Goal: Transaction & Acquisition: Purchase product/service

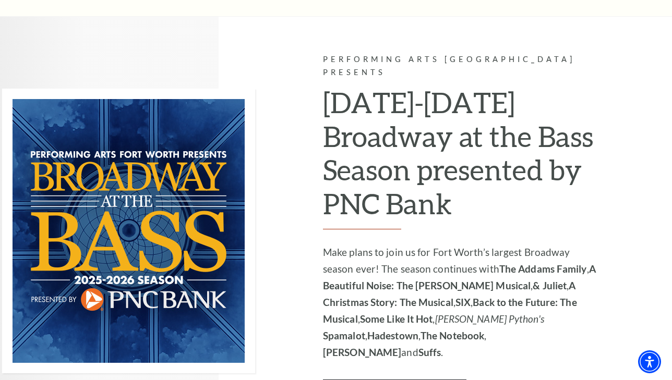
scroll to position [625, 0]
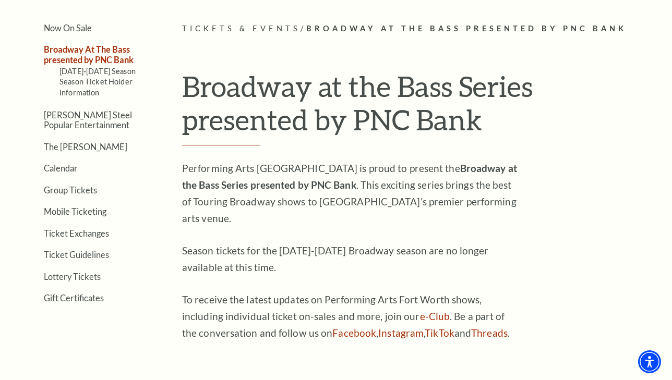
scroll to position [253, 0]
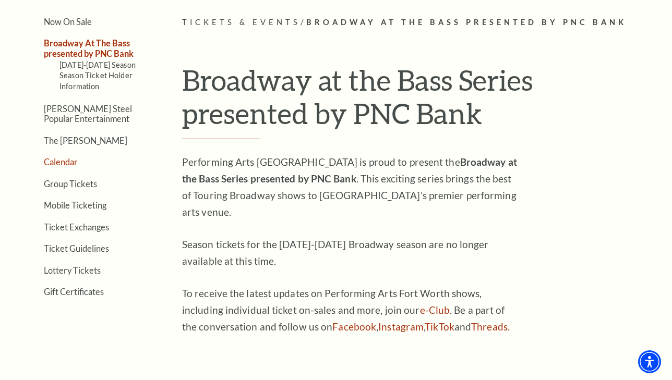
click at [65, 157] on link "Calendar" at bounding box center [61, 162] width 34 height 10
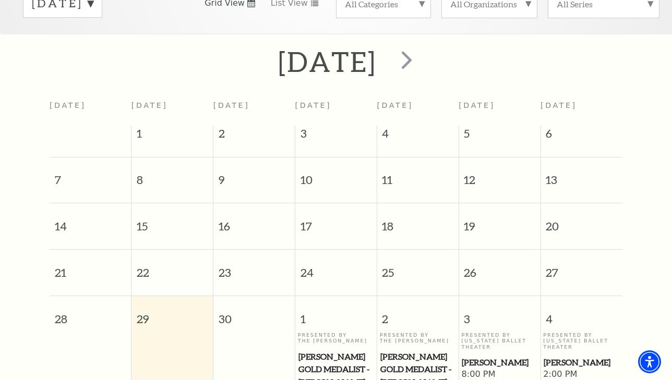
scroll to position [187, 0]
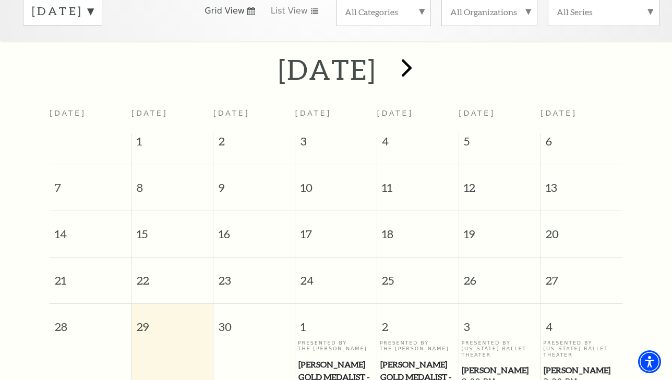
click at [422, 53] on span "next" at bounding box center [407, 68] width 30 height 30
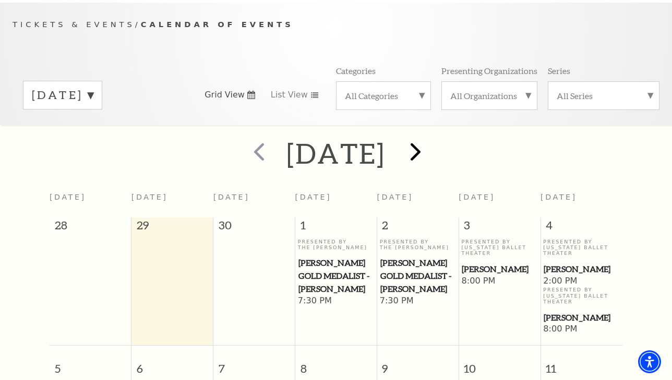
scroll to position [92, 0]
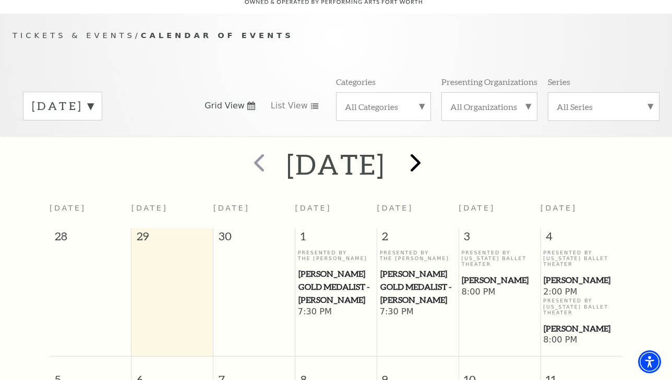
click at [430, 148] on span "next" at bounding box center [416, 163] width 30 height 30
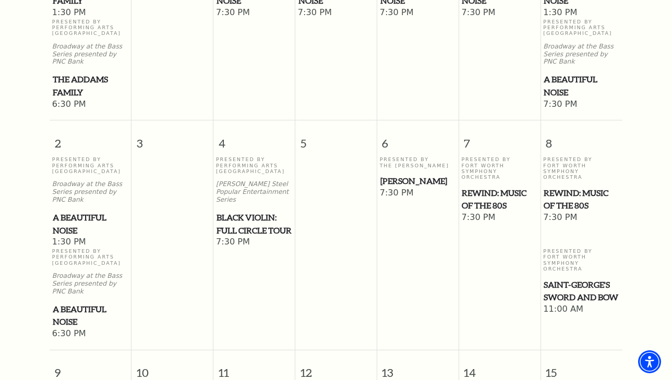
scroll to position [422, 0]
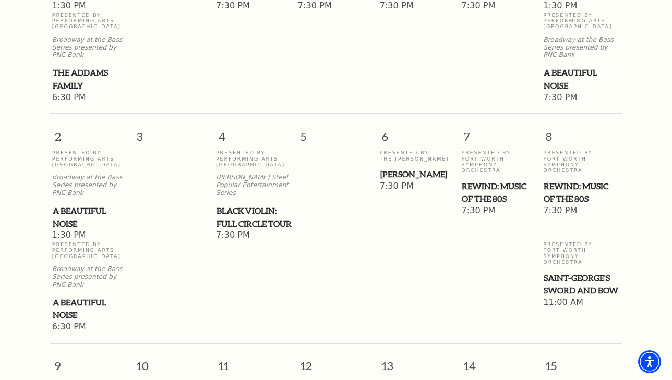
click at [71, 206] on span "A Beautiful Noise" at bounding box center [91, 218] width 76 height 26
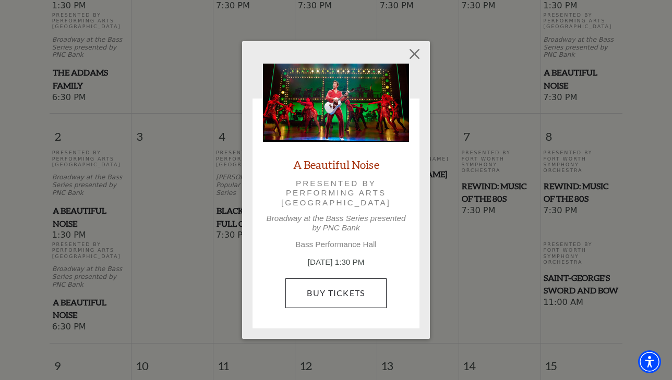
click at [322, 289] on link "Buy Tickets" at bounding box center [335, 293] width 101 height 29
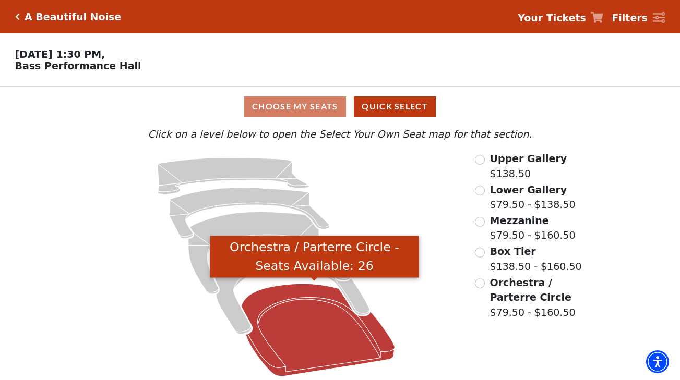
click at [310, 331] on icon "Orchestra / Parterre Circle - Seats Available: 26" at bounding box center [317, 330] width 153 height 93
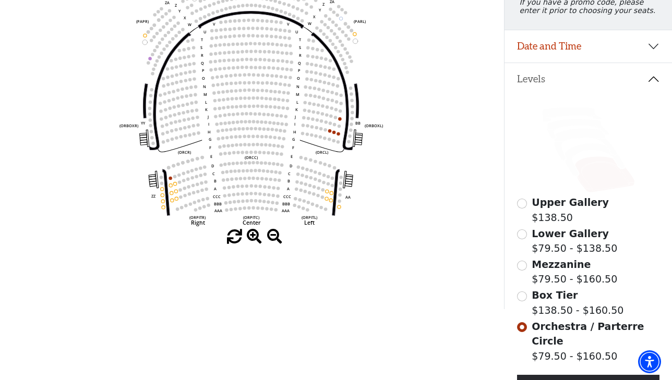
scroll to position [160, 0]
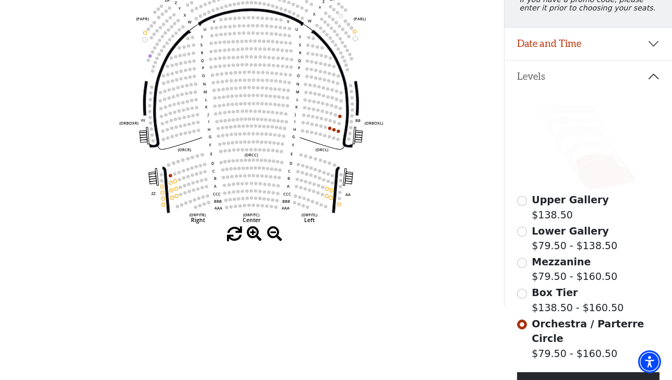
click at [523, 294] on input "Box Tier$138.50 - $160.50\a" at bounding box center [522, 294] width 10 height 10
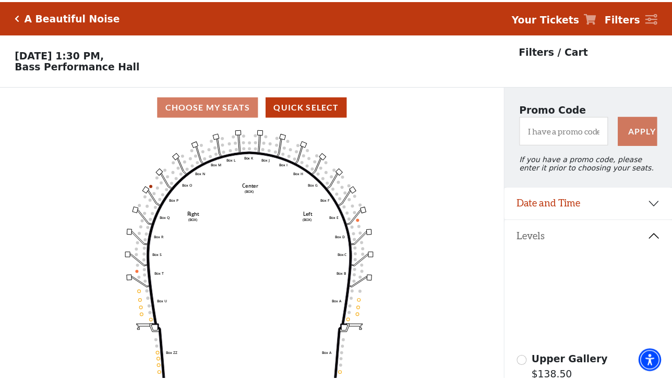
scroll to position [49, 0]
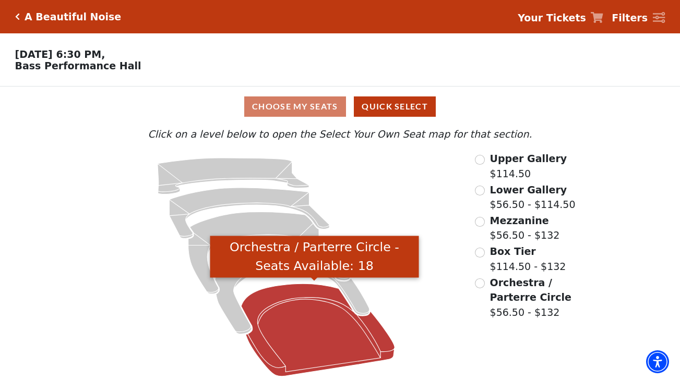
click at [320, 315] on icon "Orchestra / Parterre Circle - Seats Available: 18" at bounding box center [317, 330] width 153 height 93
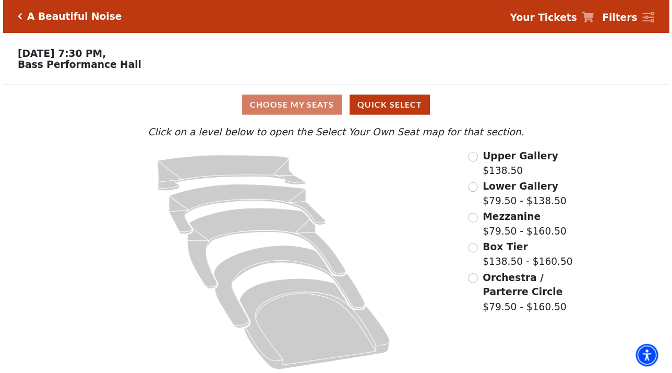
scroll to position [2, 0]
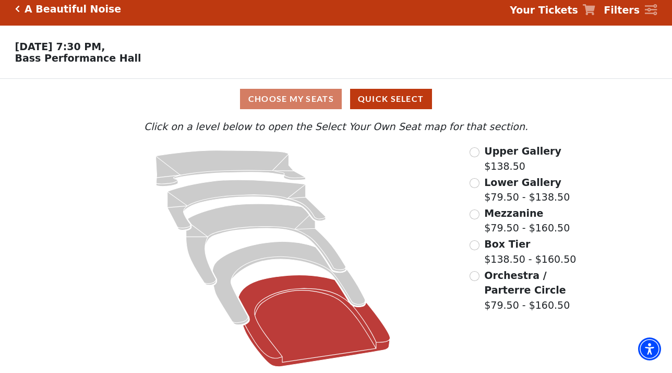
click at [334, 329] on icon at bounding box center [314, 326] width 152 height 91
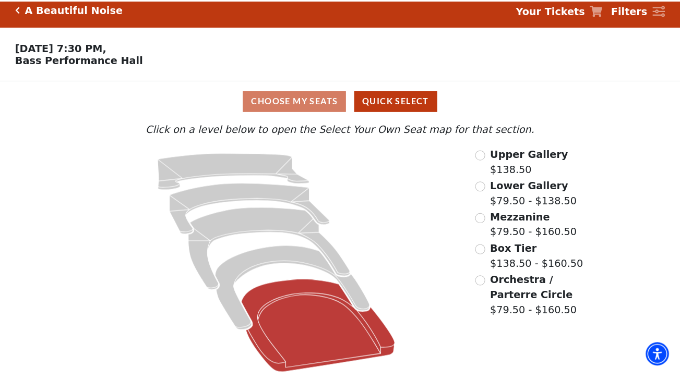
scroll to position [0, 0]
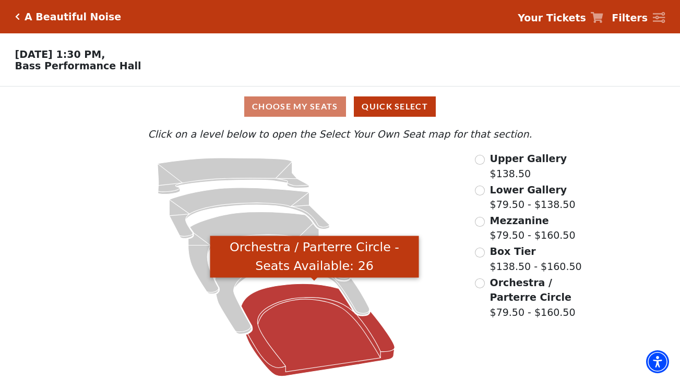
click at [306, 328] on icon "Orchestra / Parterre Circle - Seats Available: 26" at bounding box center [317, 330] width 153 height 93
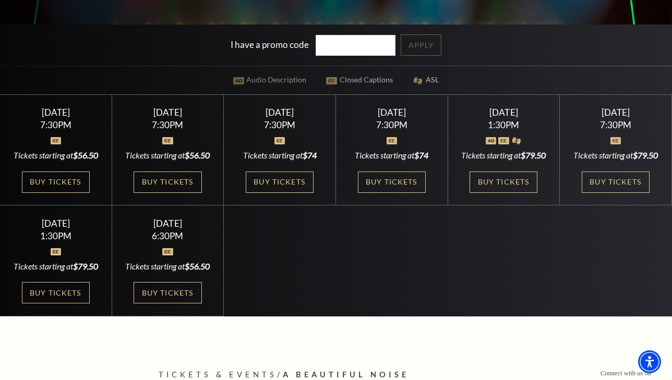
scroll to position [273, 0]
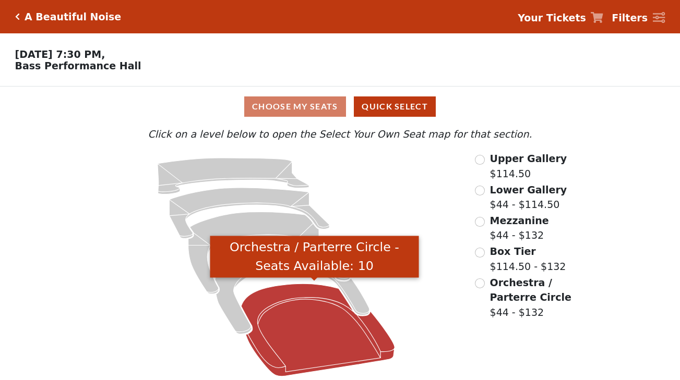
click at [304, 322] on icon "Orchestra / Parterre Circle - Seats Available: 10" at bounding box center [317, 330] width 153 height 93
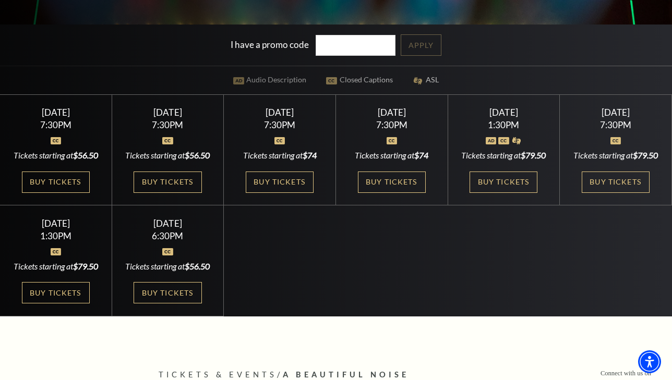
scroll to position [273, 0]
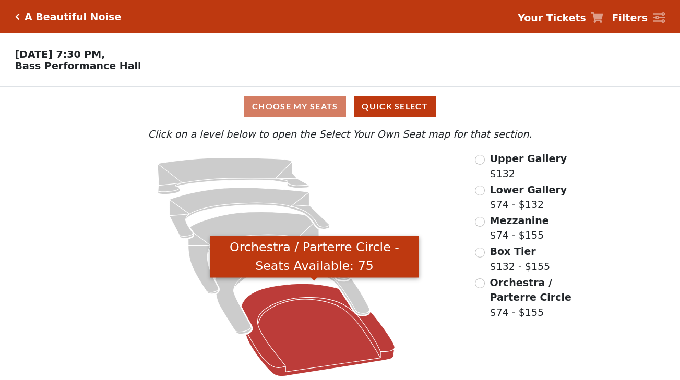
click at [306, 324] on icon "Orchestra / Parterre Circle - Seats Available: 75" at bounding box center [317, 330] width 153 height 93
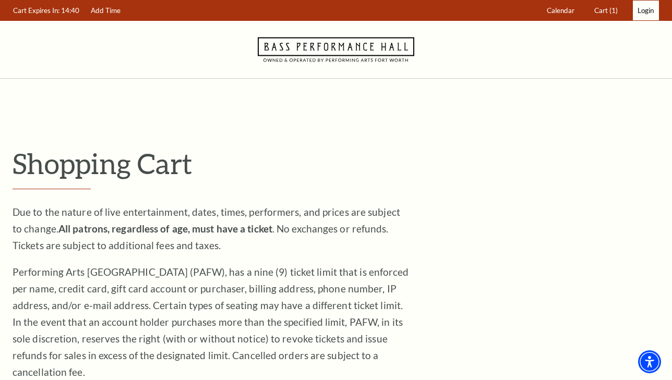
click at [646, 10] on span "Login" at bounding box center [646, 10] width 16 height 8
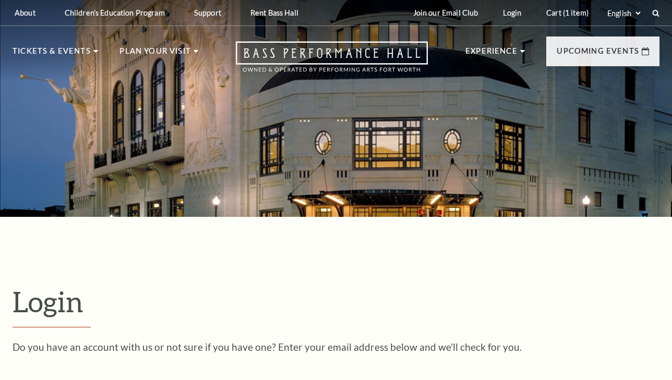
scroll to position [284, 0]
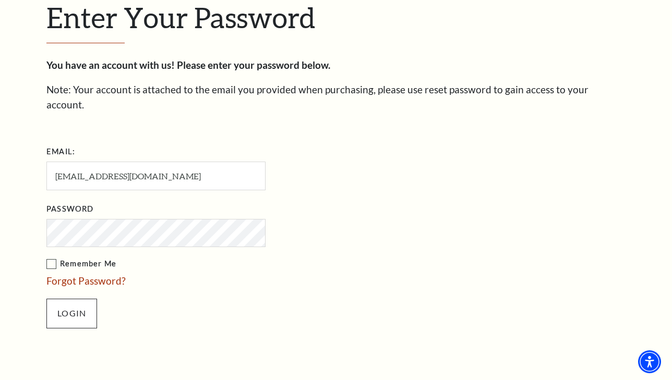
click at [79, 299] on input "Login" at bounding box center [71, 313] width 51 height 29
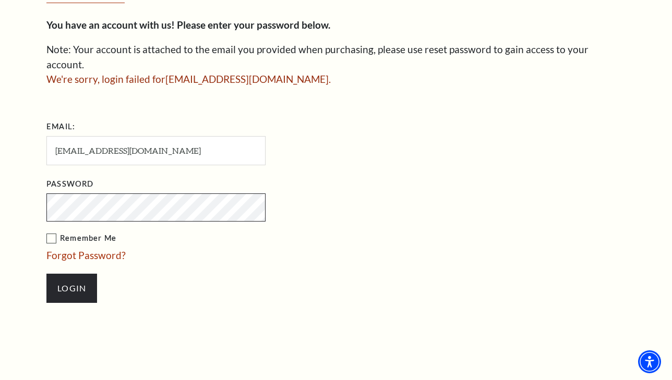
scroll to position [334, 0]
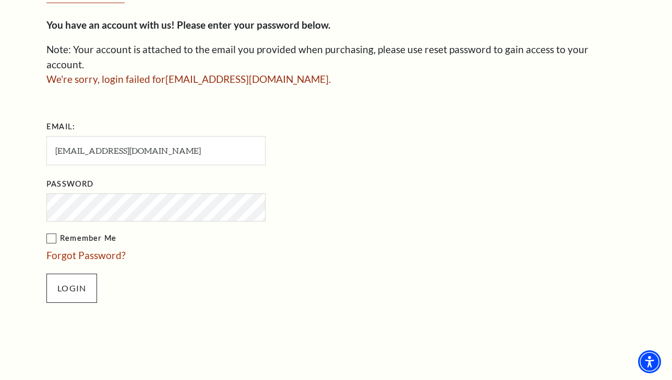
click at [82, 274] on input "Login" at bounding box center [71, 288] width 51 height 29
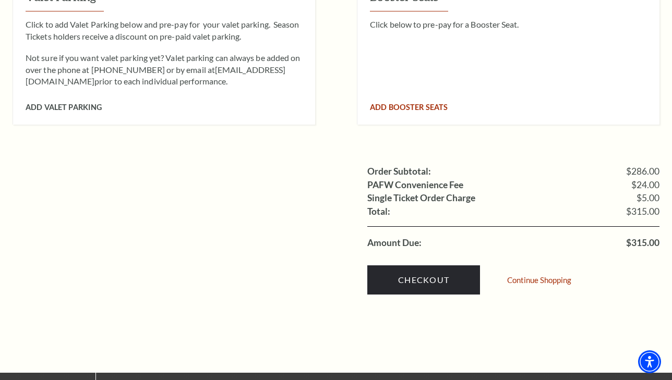
scroll to position [940, 0]
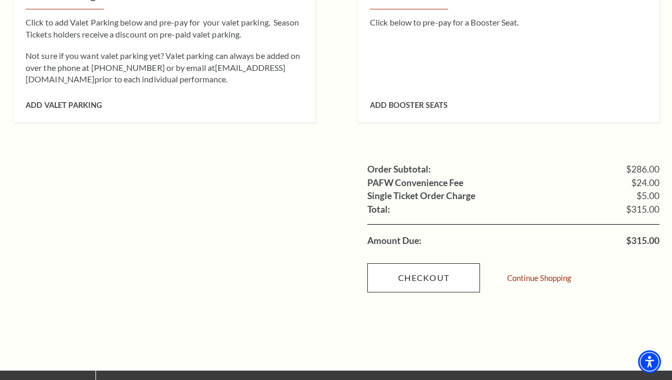
click at [424, 263] on link "Checkout" at bounding box center [423, 277] width 113 height 29
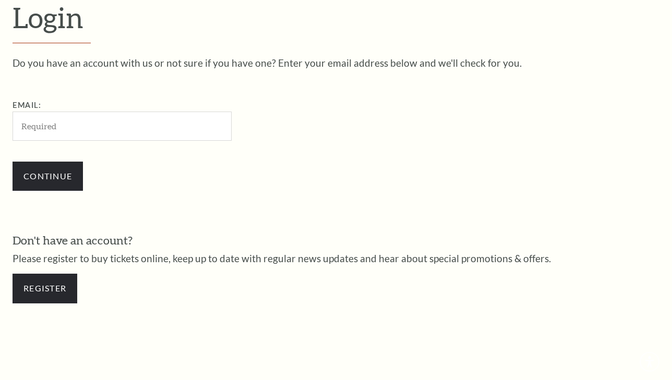
scroll to position [284, 0]
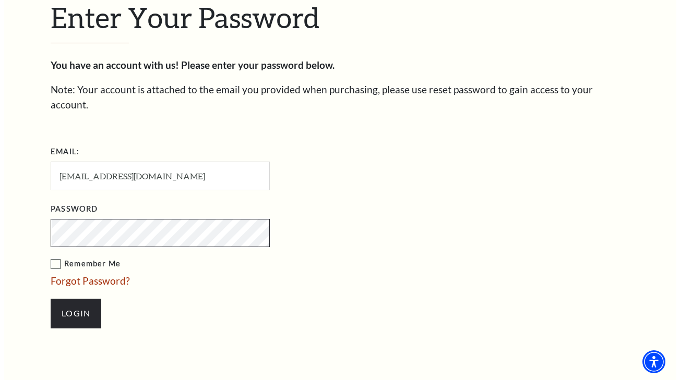
scroll to position [294, 0]
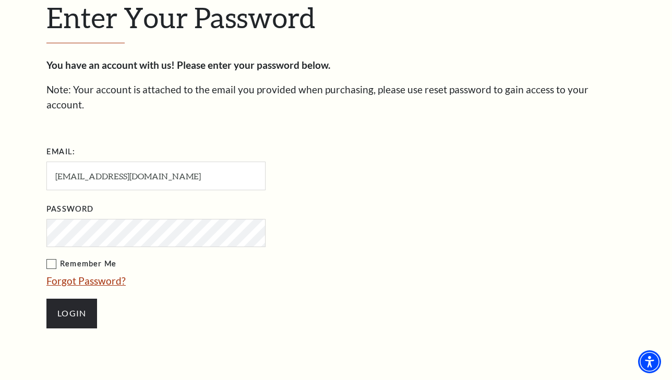
click at [97, 275] on link "Forgot Password?" at bounding box center [85, 281] width 79 height 12
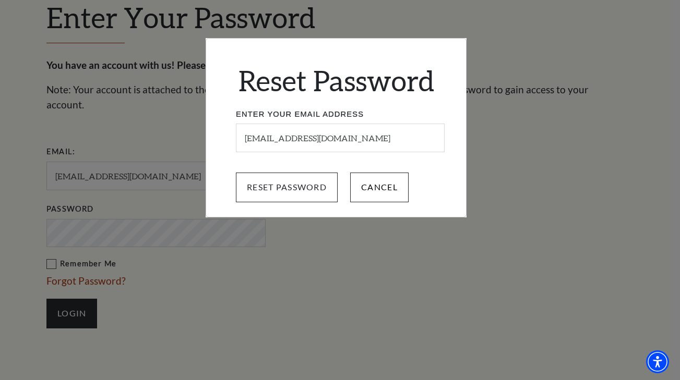
click at [296, 189] on input "Reset Password" at bounding box center [287, 187] width 102 height 29
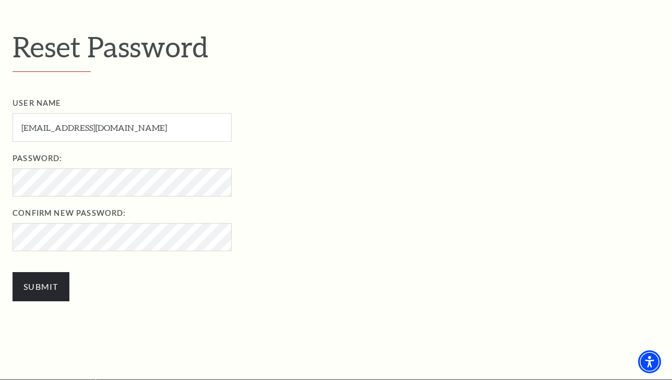
scroll to position [306, 0]
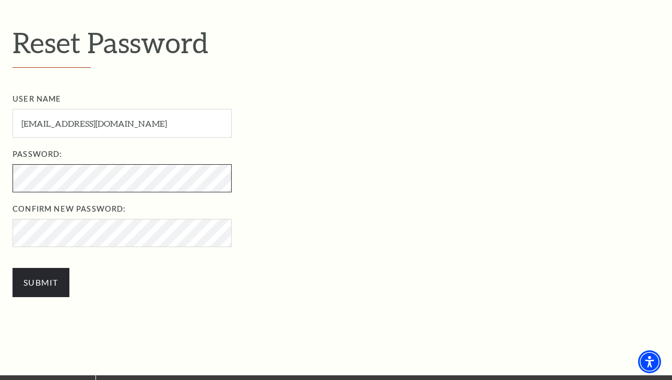
click at [86, 176] on div "Search My Account / Reset Password Reset Password User Name User Name required …" at bounding box center [336, 164] width 672 height 955
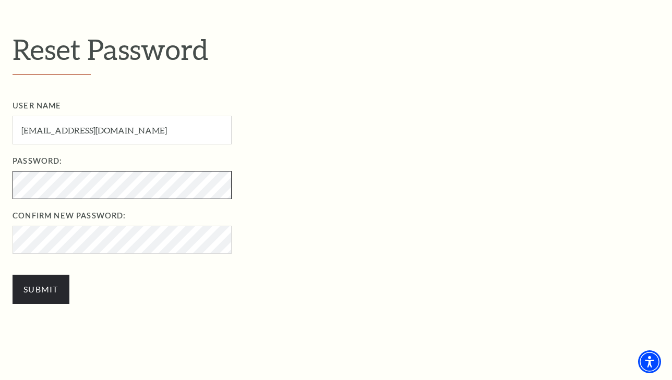
scroll to position [304, 0]
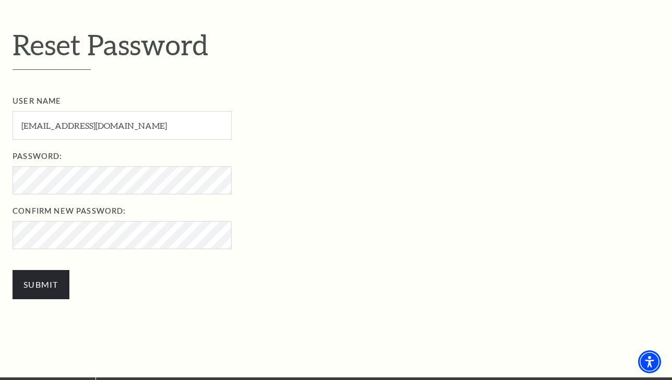
click at [302, 209] on label "Confirm New Password:" at bounding box center [347, 211] width 669 height 13
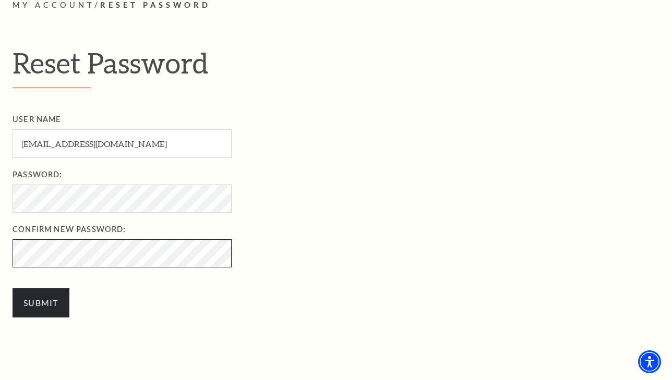
scroll to position [286, 0]
click at [41, 301] on input "Submit" at bounding box center [41, 302] width 57 height 29
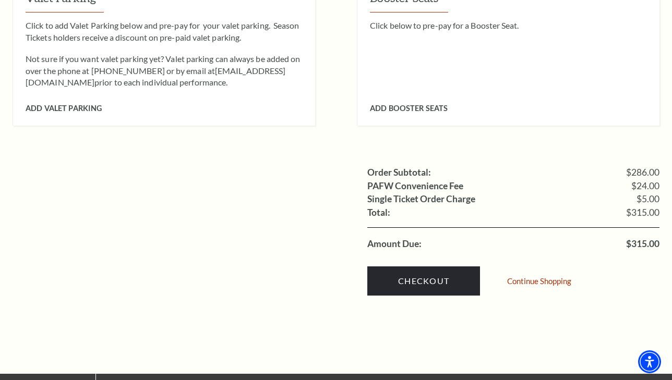
scroll to position [945, 0]
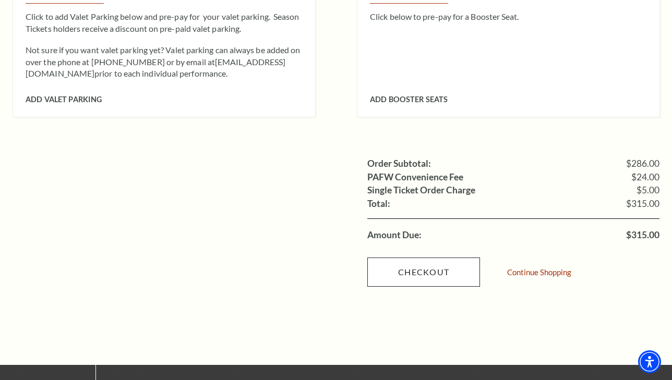
click at [422, 258] on link "Checkout" at bounding box center [423, 272] width 113 height 29
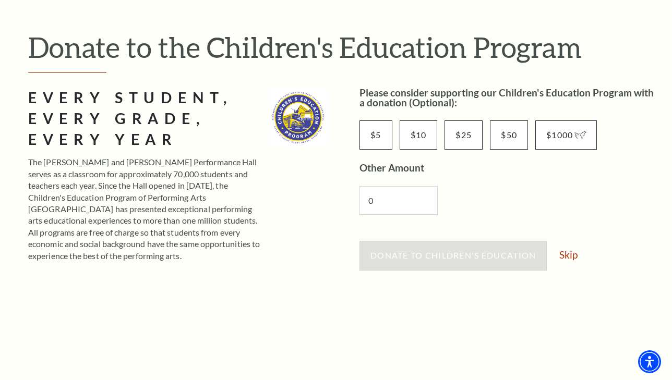
scroll to position [109, 0]
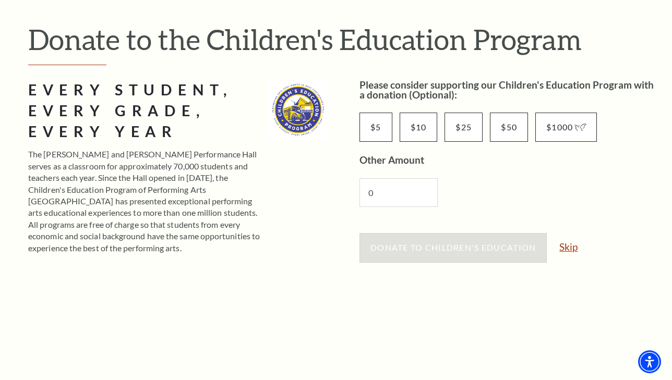
click at [572, 244] on link "Skip" at bounding box center [568, 247] width 18 height 10
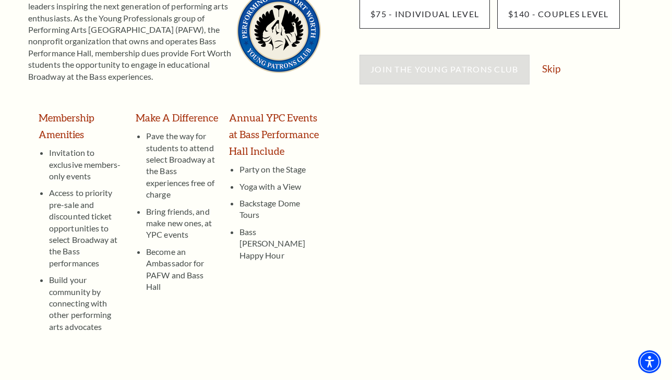
scroll to position [187, 0]
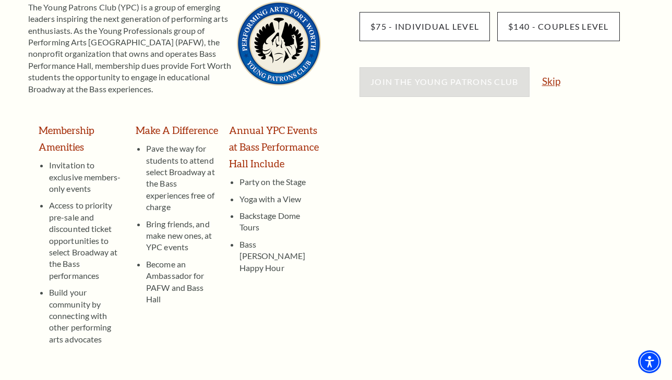
click at [553, 81] on link "Skip" at bounding box center [551, 81] width 18 height 10
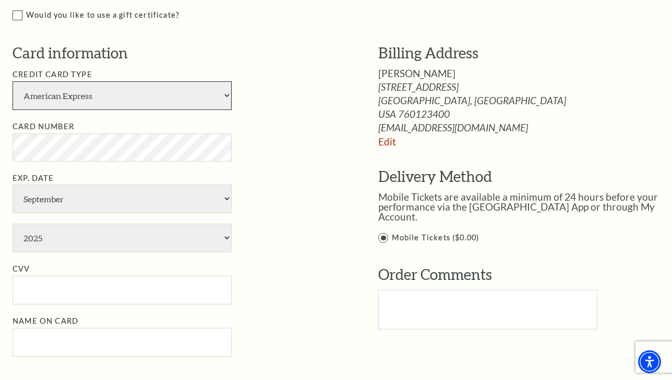
scroll to position [555, 0]
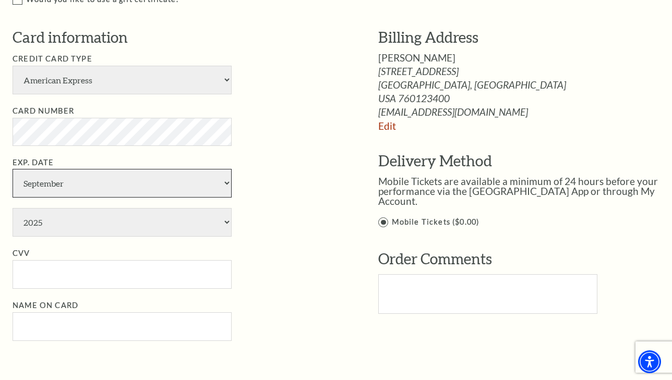
select select "8"
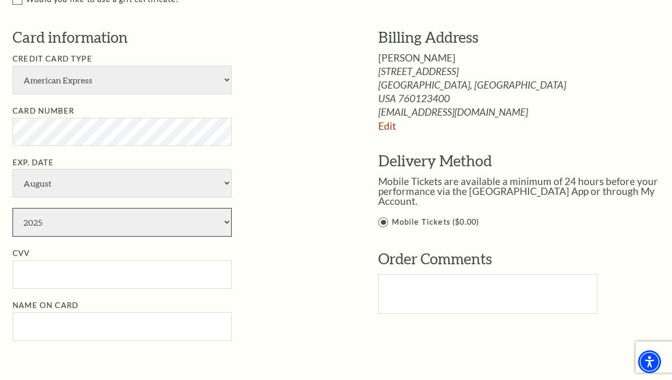
select select "2028"
type input "5919"
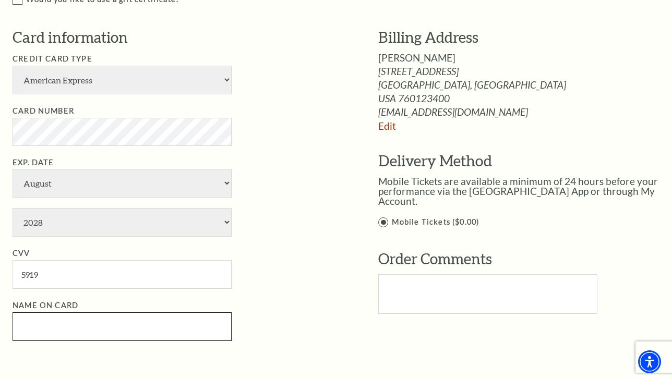
type input "[PERSON_NAME]"
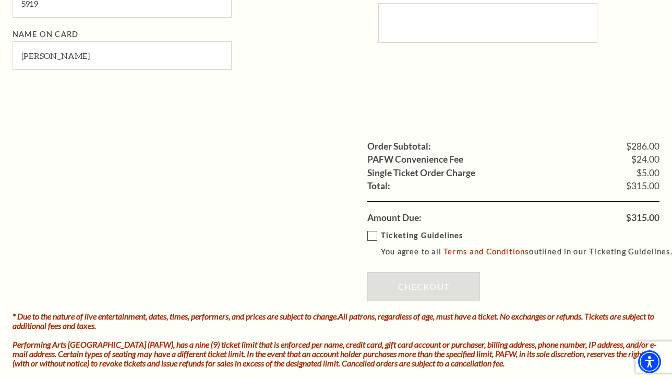
scroll to position [834, 0]
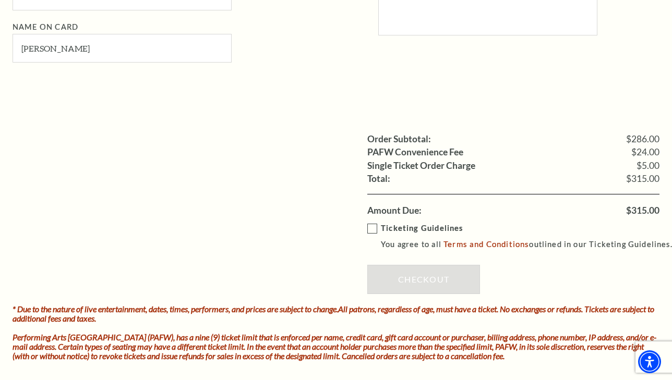
click at [374, 222] on label "Ticketing Guidelines You agree to all Terms and Conditions outlined in our Tick…" at bounding box center [524, 236] width 315 height 29
click at [0, 0] on input "Ticketing Guidelines You agree to all Terms and Conditions outlined in our Tick…" at bounding box center [0, 0] width 0 height 0
click at [417, 265] on link "Checkout" at bounding box center [423, 279] width 113 height 29
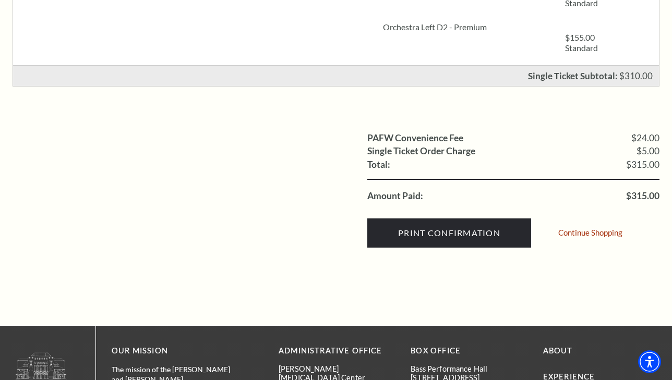
scroll to position [310, 0]
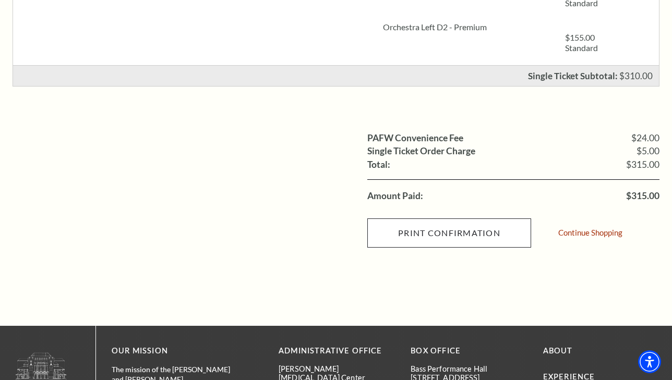
click at [434, 235] on input "Print Confirmation" at bounding box center [449, 233] width 164 height 29
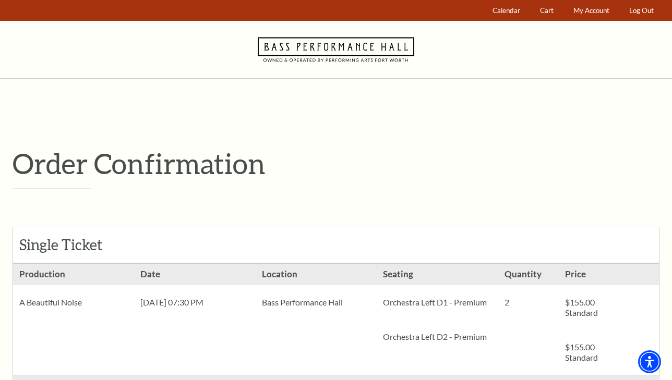
scroll to position [0, 0]
